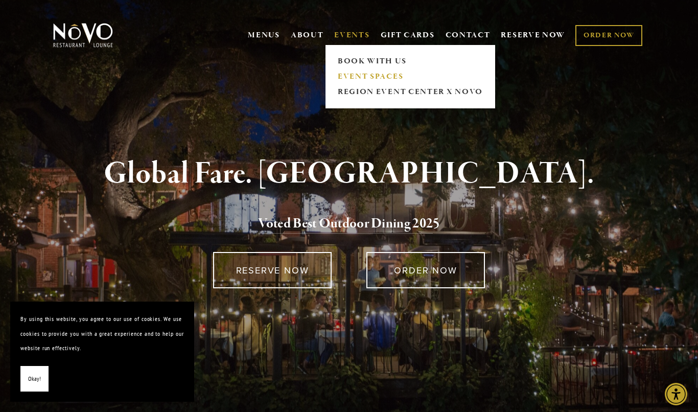
click at [386, 78] on link "EVENT SPACES" at bounding box center [410, 76] width 152 height 15
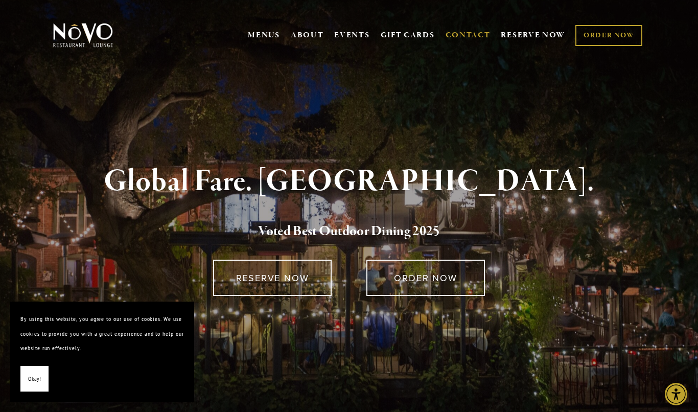
click at [464, 35] on link "CONTACT" at bounding box center [468, 35] width 45 height 19
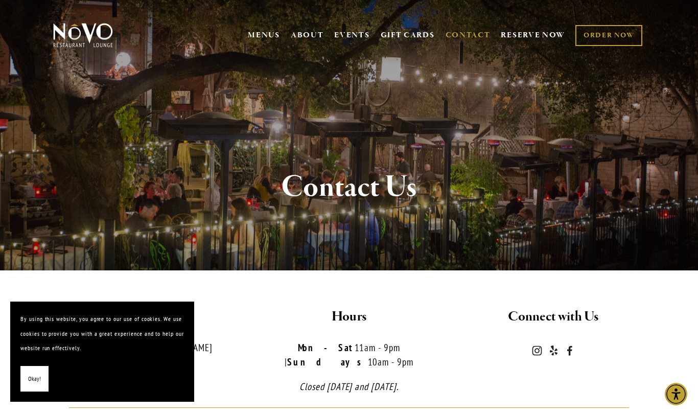
click at [22, 380] on button "Okay!" at bounding box center [34, 379] width 28 height 26
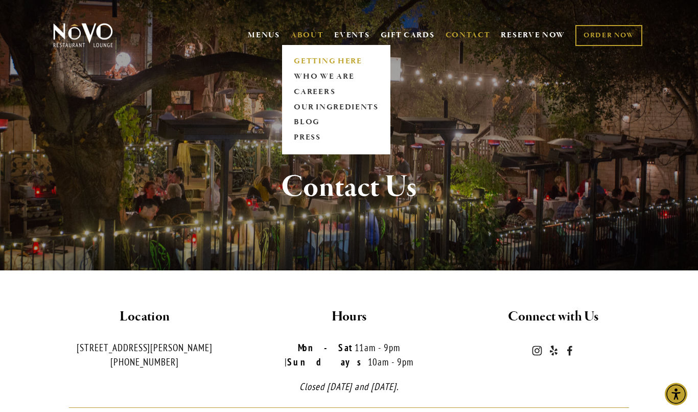
click at [350, 57] on link "GETTING HERE" at bounding box center [336, 61] width 91 height 15
click at [346, 78] on link "WHO WE ARE" at bounding box center [336, 76] width 91 height 15
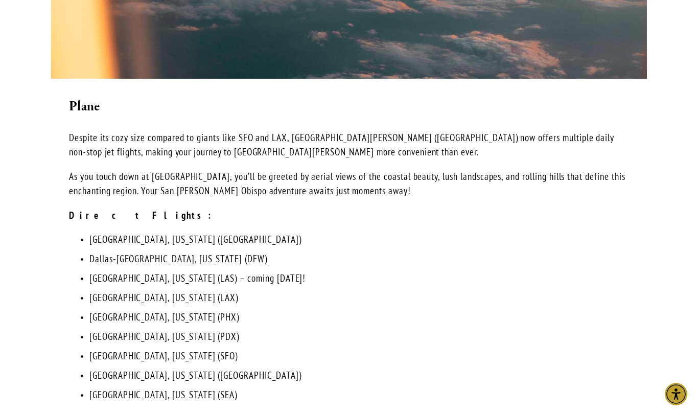
scroll to position [2047, 0]
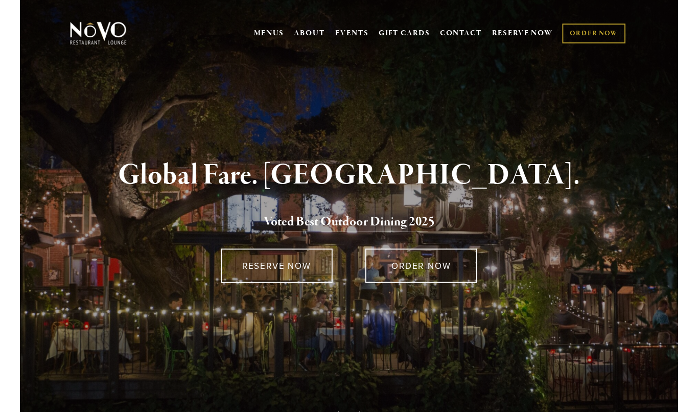
scroll to position [30, 0]
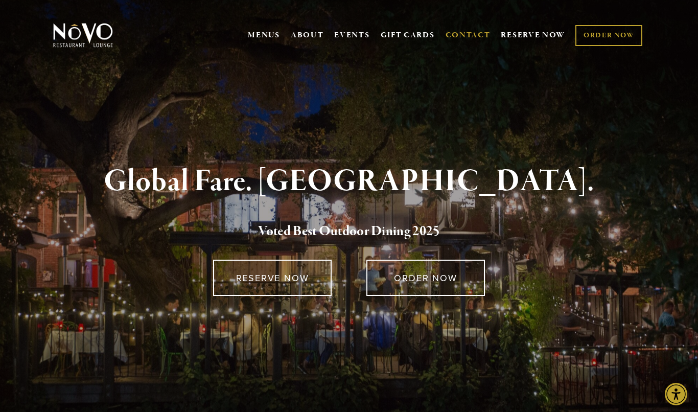
click at [475, 34] on link "CONTACT" at bounding box center [468, 35] width 45 height 19
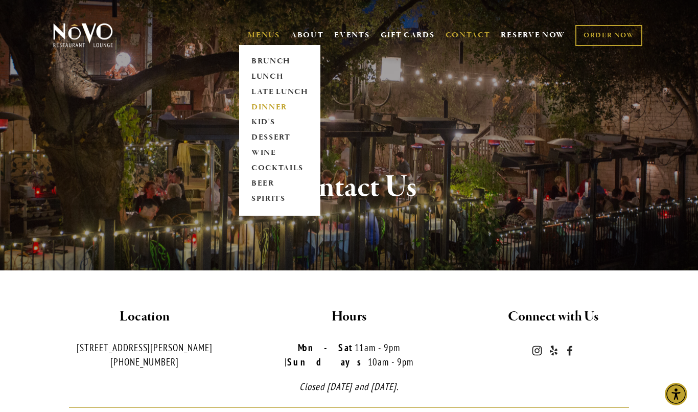
click at [278, 106] on link "DINNER" at bounding box center [280, 107] width 64 height 15
click at [290, 164] on link "COCKTAILS" at bounding box center [280, 168] width 64 height 15
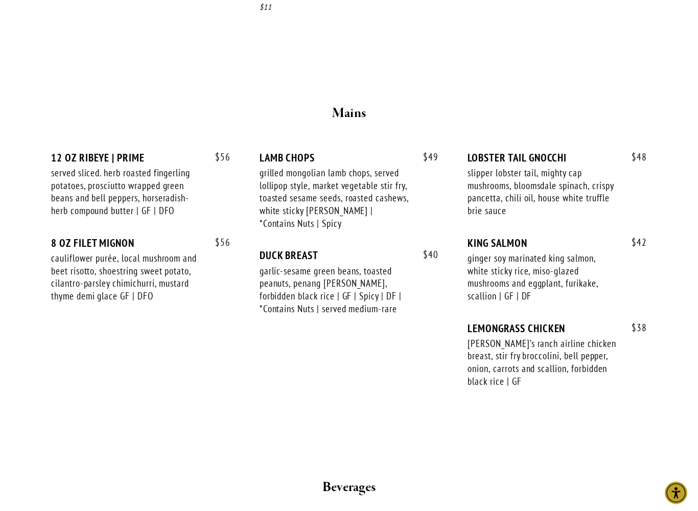
scroll to position [1720, 0]
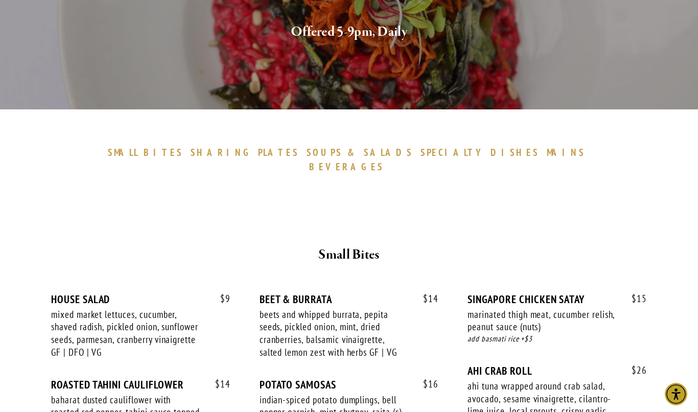
scroll to position [204, 0]
click at [384, 161] on span "BEVERAGES" at bounding box center [346, 167] width 75 height 12
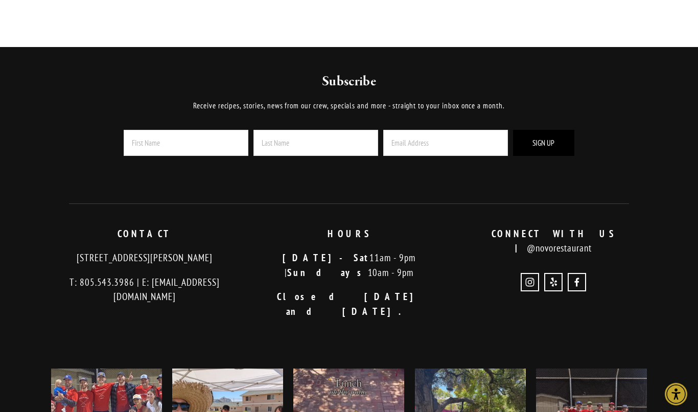
scroll to position [1275, 0]
